Goal: Transaction & Acquisition: Download file/media

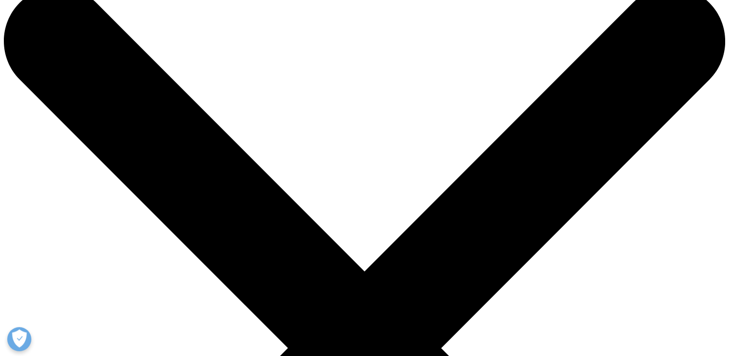
scroll to position [26, 0]
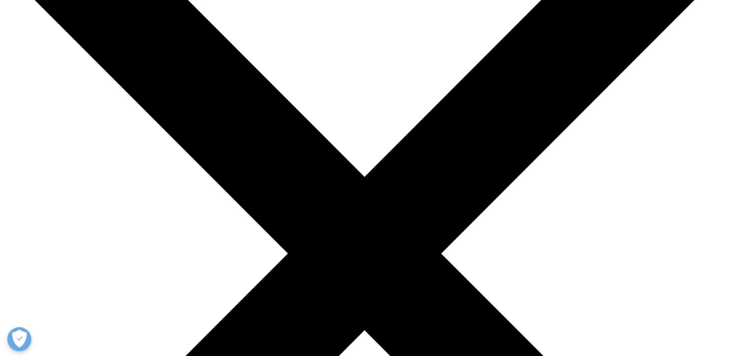
scroll to position [122, 0]
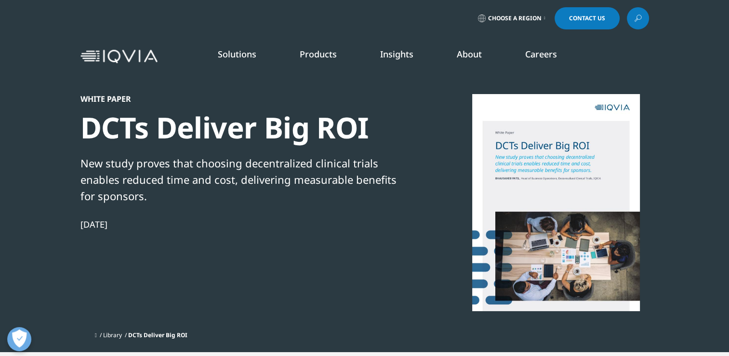
click at [362, 29] on div "Choose a Region Contact Us" at bounding box center [364, 18] width 729 height 37
click at [700, 137] on section "White Paper DCTs Deliver Big ROI New study proves that choosing decentralized c…" at bounding box center [364, 176] width 729 height 352
